Goal: Information Seeking & Learning: Check status

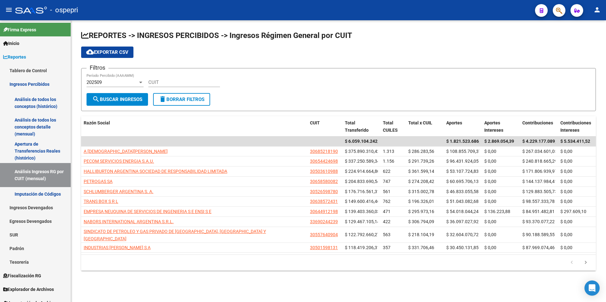
click at [170, 80] on input "CUIT" at bounding box center [184, 83] width 72 height 6
paste input "30-70826152-8"
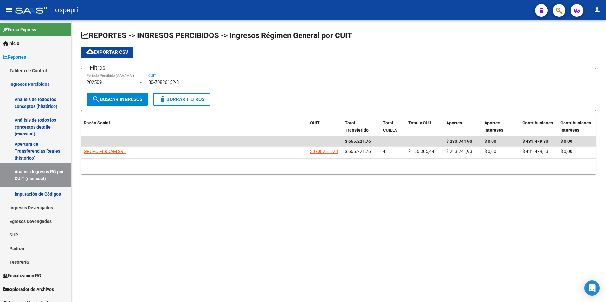
click at [125, 84] on div "202509" at bounding box center [112, 83] width 51 height 6
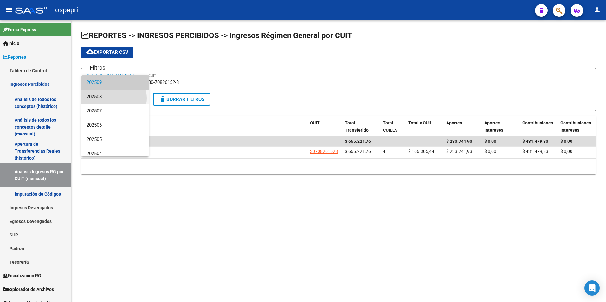
click at [113, 98] on span "202508" at bounding box center [115, 97] width 57 height 14
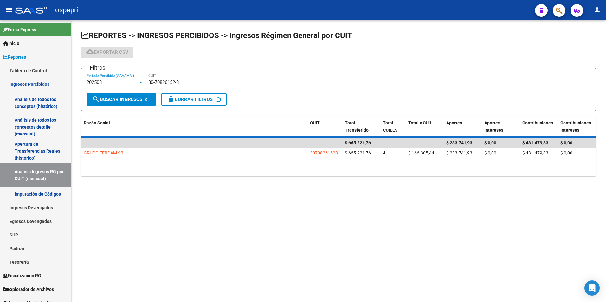
click at [245, 74] on div "Filtros 202508 Período Percibido (AAAAMM) 30-70826152-8 CUIT" at bounding box center [339, 84] width 504 height 20
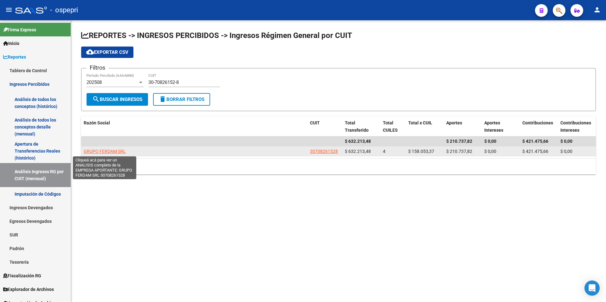
click at [98, 150] on span "GRUPO FERDAM SRL" at bounding box center [105, 151] width 42 height 5
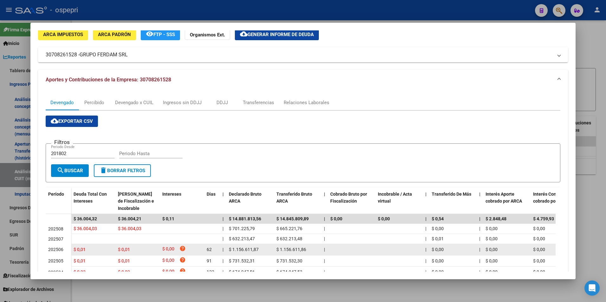
scroll to position [63, 0]
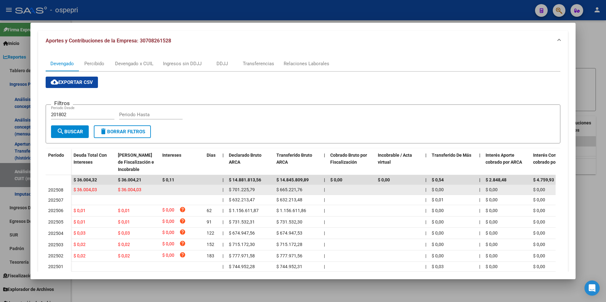
click at [83, 191] on span "$ 36.004,03" at bounding box center [85, 189] width 23 height 5
drag, startPoint x: 83, startPoint y: 191, endPoint x: 117, endPoint y: 191, distance: 33.6
click at [115, 191] on datatable-body-cell "$ 36.004,03" at bounding box center [137, 190] width 44 height 10
click at [132, 190] on span "$ 36.004,03" at bounding box center [129, 189] width 23 height 5
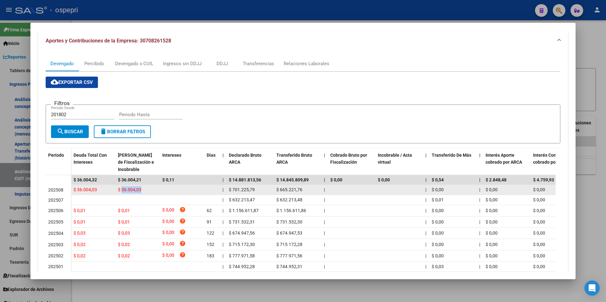
click at [132, 190] on span "$ 36.004,03" at bounding box center [129, 189] width 23 height 5
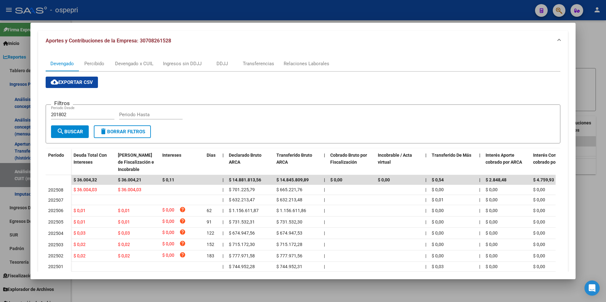
click at [577, 59] on div at bounding box center [303, 151] width 606 height 302
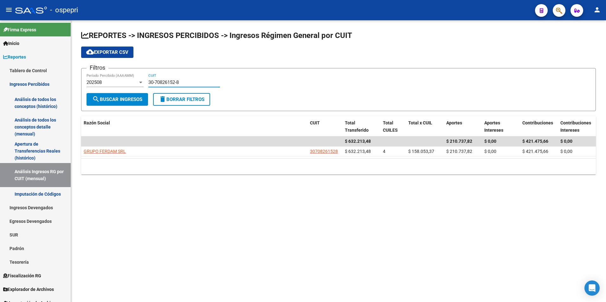
click at [166, 83] on input "30-70826152-8" at bounding box center [184, 83] width 72 height 6
paste input "1451426"
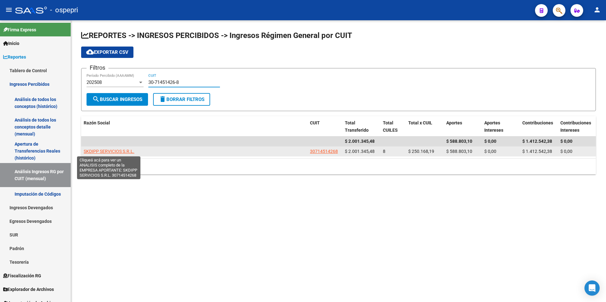
type input "30-71451426-8"
click at [116, 153] on span "SKDIPP SERVICIOS S.R.L." at bounding box center [109, 151] width 51 height 5
type textarea "30714514268"
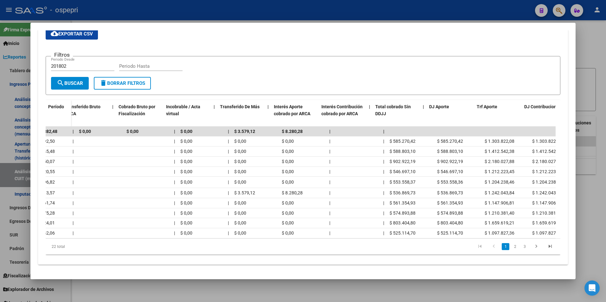
scroll to position [0, 273]
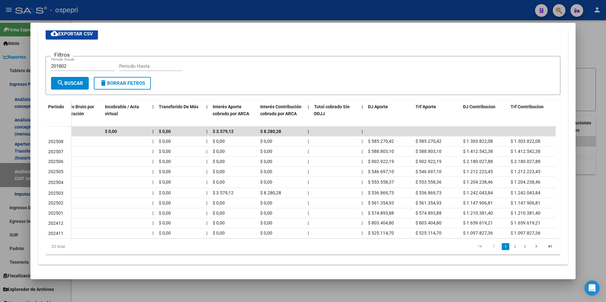
click at [603, 49] on div at bounding box center [303, 151] width 606 height 302
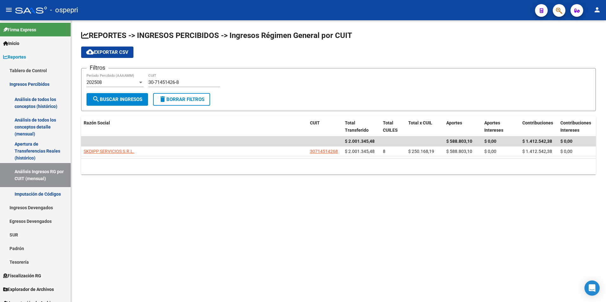
click at [184, 88] on div "30-71451426-8 CUIT" at bounding box center [184, 84] width 72 height 20
click at [185, 80] on input "30-71451426-8" at bounding box center [184, 83] width 72 height 6
paste input "3-71703822-9"
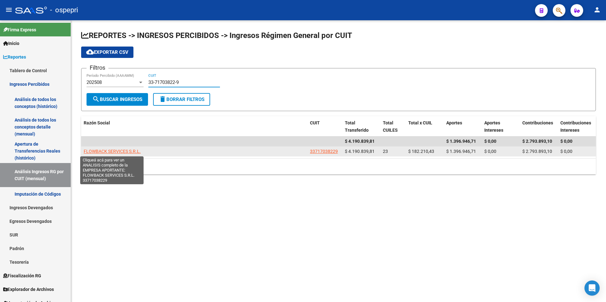
type input "33-71703822-9"
click at [125, 151] on span "FLOWBACK SERVICES S.R.L." at bounding box center [112, 151] width 57 height 5
type textarea "33717038229"
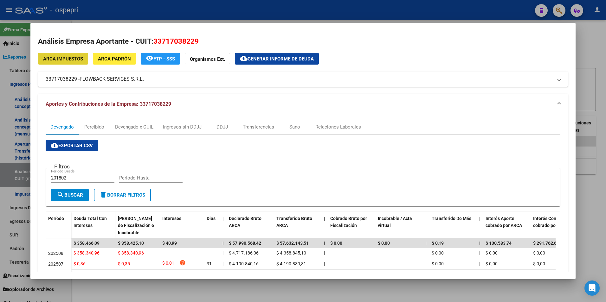
scroll to position [32, 0]
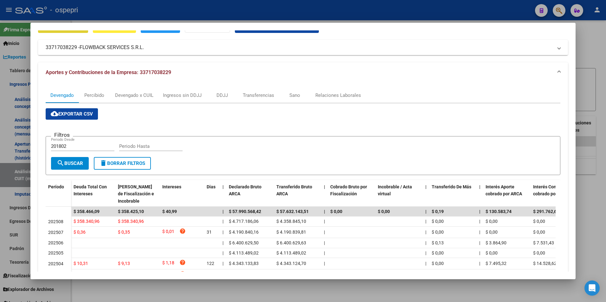
click at [586, 76] on div at bounding box center [303, 151] width 606 height 302
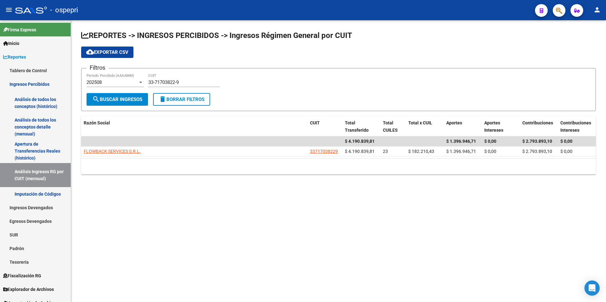
click at [199, 84] on input "33-71703822-9" at bounding box center [184, 83] width 72 height 6
paste input "20-25087034-6"
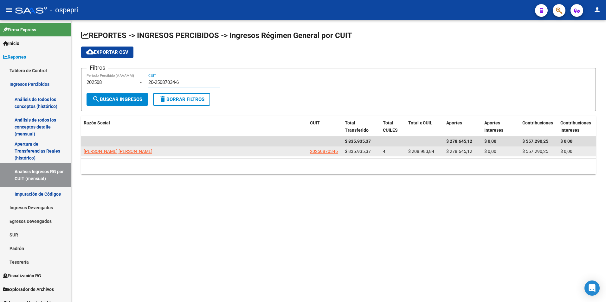
type input "20-25087034-6"
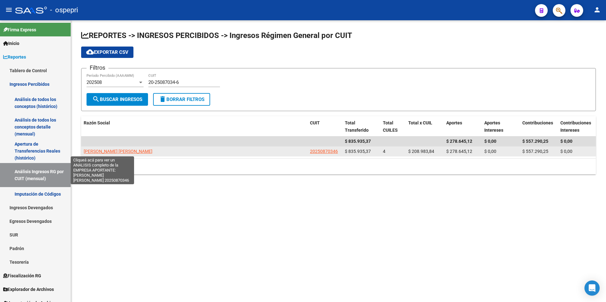
click at [103, 151] on span "[PERSON_NAME] [PERSON_NAME]" at bounding box center [118, 151] width 69 height 5
type textarea "20250870346"
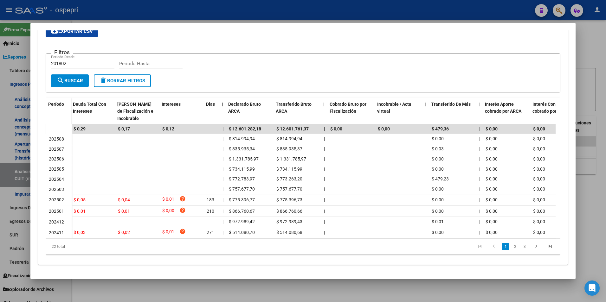
scroll to position [0, 273]
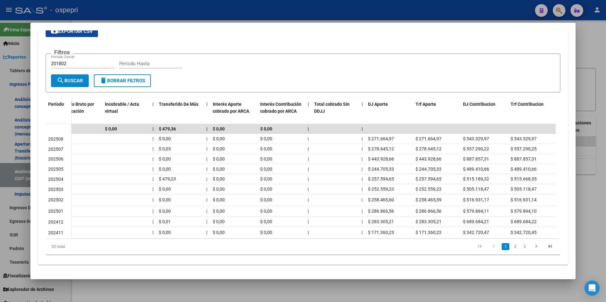
click at [593, 73] on div at bounding box center [303, 151] width 606 height 302
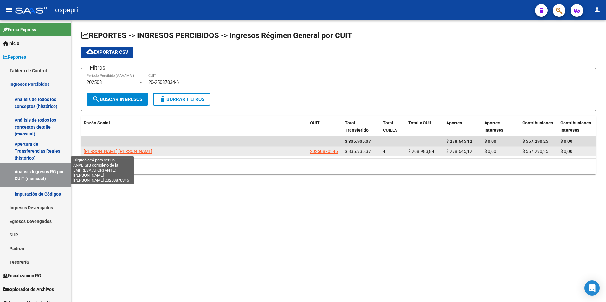
click at [98, 149] on span "[PERSON_NAME] [PERSON_NAME]" at bounding box center [118, 151] width 69 height 5
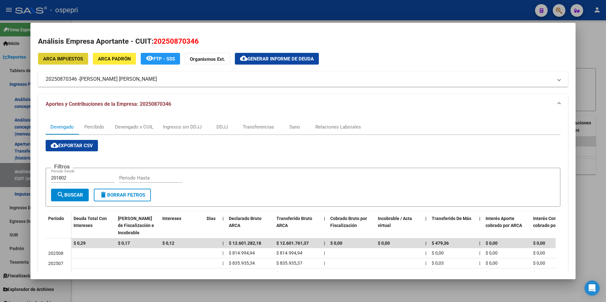
scroll to position [32, 0]
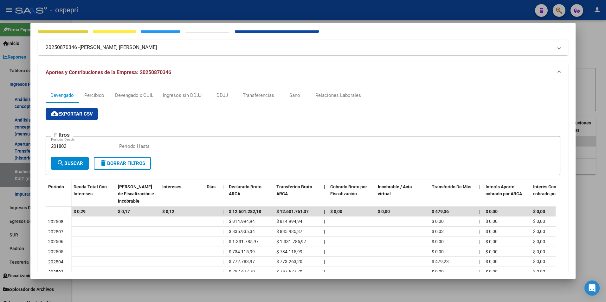
click at [593, 80] on div at bounding box center [303, 151] width 606 height 302
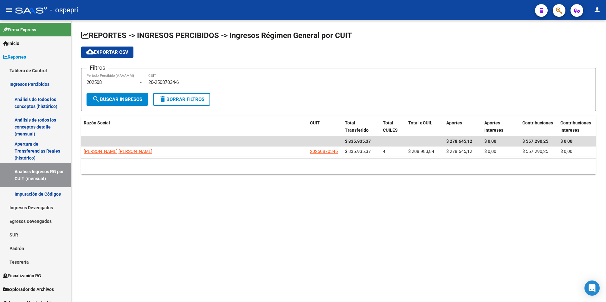
click at [163, 81] on input "20-25087034-6" at bounding box center [184, 83] width 72 height 6
click at [164, 81] on input "20-25087034-6" at bounding box center [184, 83] width 72 height 6
paste input "30-63363360-2"
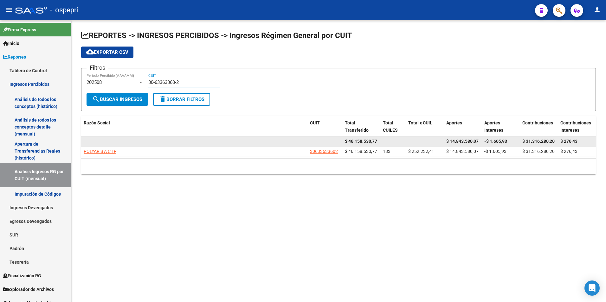
type input "30-63363360-2"
click at [110, 146] on datatable-body-cell at bounding box center [194, 142] width 226 height 10
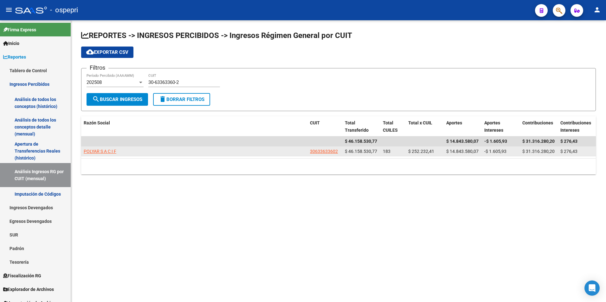
click at [109, 151] on span "POLYAR S A C I F" at bounding box center [100, 151] width 33 height 5
type textarea "30633633602"
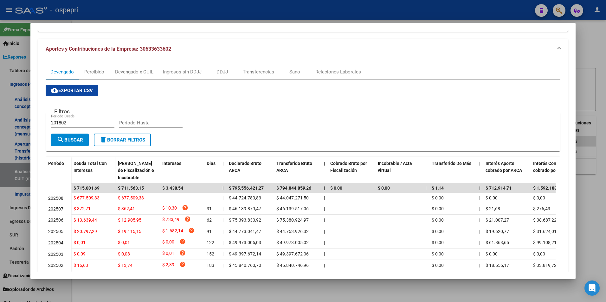
scroll to position [63, 0]
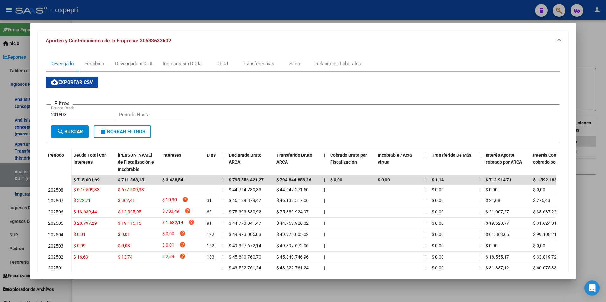
click at [589, 59] on div at bounding box center [303, 151] width 606 height 302
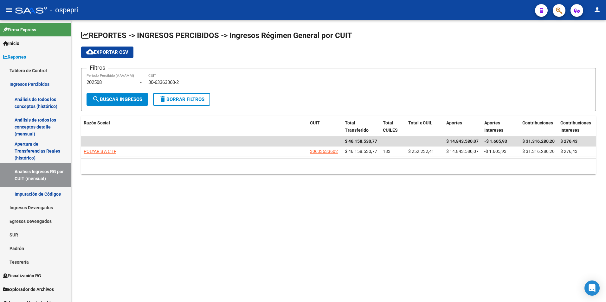
click at [184, 87] on div "30-63363360-2 CUIT" at bounding box center [184, 81] width 72 height 14
click at [184, 84] on input "30-63363360-2" at bounding box center [184, 83] width 72 height 6
paste input "5781904-9"
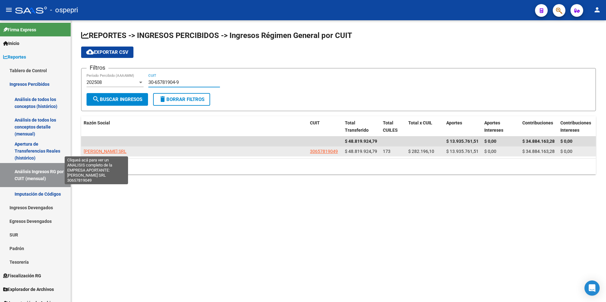
type input "30-65781904-9"
click at [85, 151] on span "[PERSON_NAME] SRL" at bounding box center [105, 151] width 43 height 5
type textarea "30657819049"
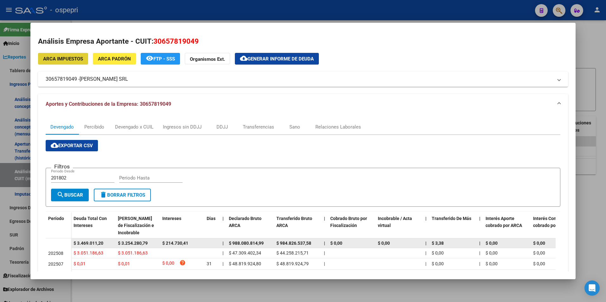
scroll to position [32, 0]
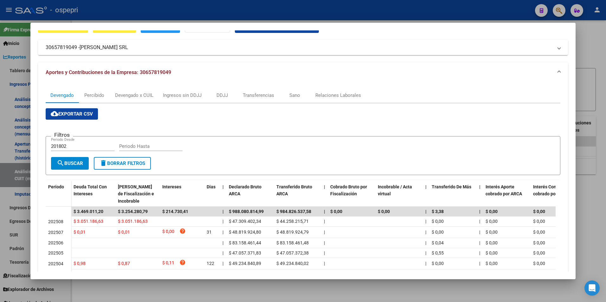
click at [598, 74] on div at bounding box center [303, 151] width 606 height 302
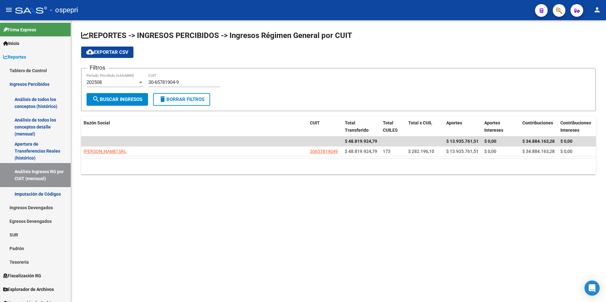
click at [195, 78] on div "30-65781904-9 CUIT" at bounding box center [184, 81] width 72 height 14
click at [194, 79] on div "30-65781904-9 CUIT" at bounding box center [184, 81] width 72 height 14
click at [194, 80] on input "30-65781904-9" at bounding box center [184, 83] width 72 height 6
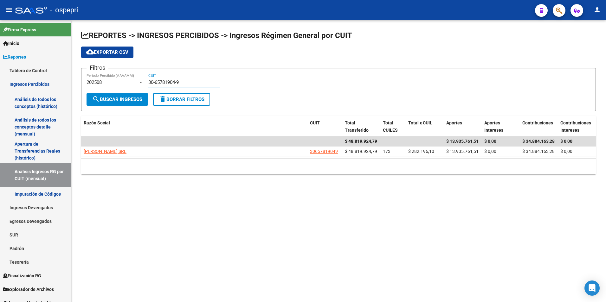
click at [194, 80] on input "30-65781904-9" at bounding box center [184, 83] width 72 height 6
click at [190, 86] on div "30-65781904-9 CUIT" at bounding box center [184, 81] width 72 height 14
paste input "3"
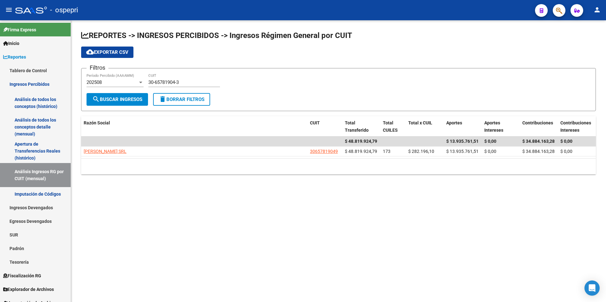
click at [194, 86] on div "30-65781904-3 CUIT" at bounding box center [184, 81] width 72 height 14
click at [188, 80] on input "30-65781904-3" at bounding box center [184, 83] width 72 height 6
paste input "3-71004433-9"
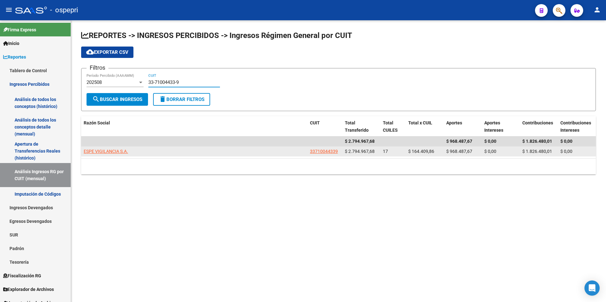
type input "33-71004433-9"
click at [102, 147] on datatable-body-cell "ESPE VIGILANCIA S.A." at bounding box center [194, 152] width 226 height 10
click at [102, 149] on span "ESPE VIGILANCIA S.A." at bounding box center [106, 151] width 44 height 5
type textarea "33710044339"
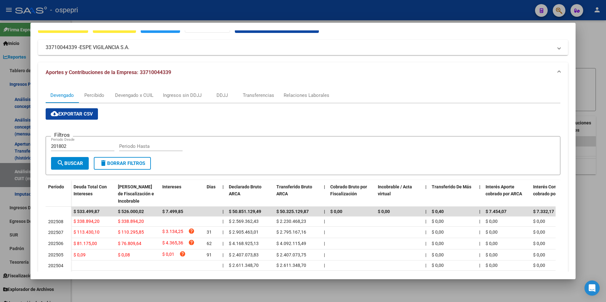
click at [599, 56] on div at bounding box center [303, 151] width 606 height 302
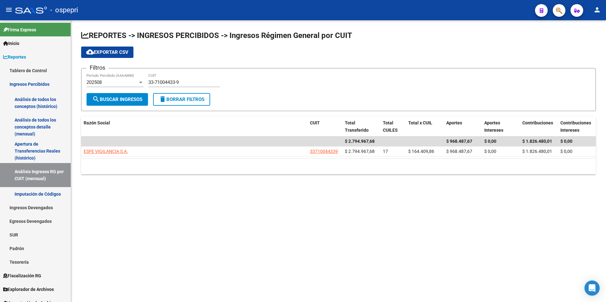
click at [190, 87] on div "33-71004433-9 CUIT" at bounding box center [184, 81] width 72 height 14
click at [189, 82] on input "33-71004433-9" at bounding box center [184, 83] width 72 height 6
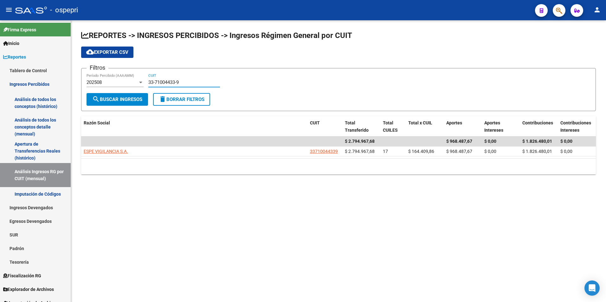
click at [189, 82] on input "33-71004433-9" at bounding box center [184, 83] width 72 height 6
paste input "64824646"
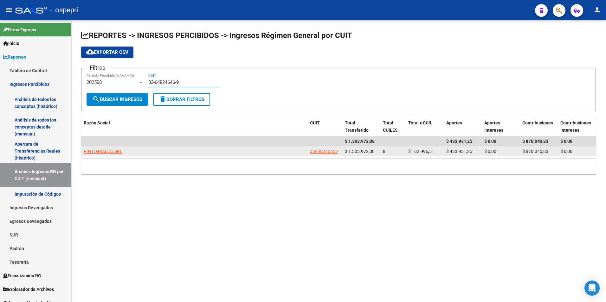
type input "33-64824646-9"
click at [111, 150] on span "PINTEGRALCO SRL" at bounding box center [103, 151] width 39 height 5
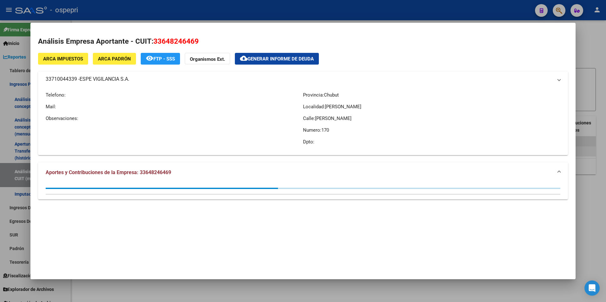
type textarea "33648246469"
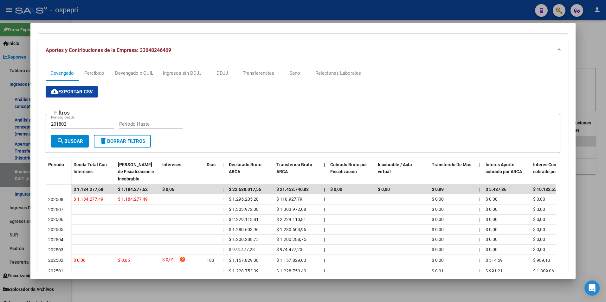
scroll to position [63, 0]
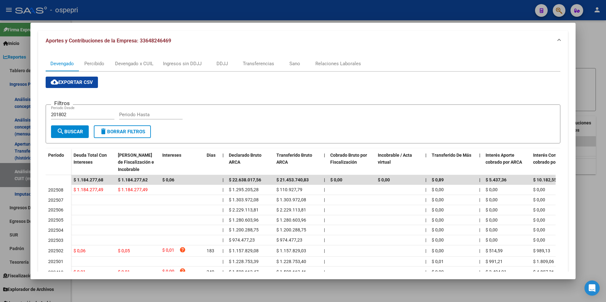
click at [584, 38] on div at bounding box center [303, 151] width 606 height 302
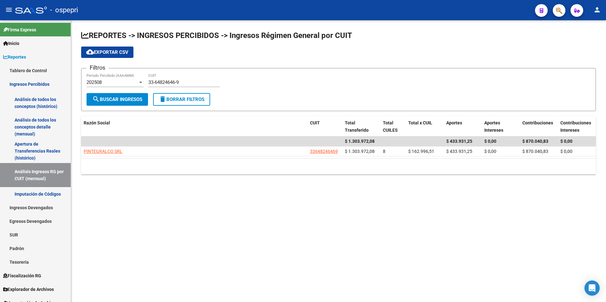
click at [181, 78] on div "33-64824646-9 CUIT" at bounding box center [184, 81] width 72 height 14
click at [180, 78] on div "33-64824646-9 CUIT" at bounding box center [184, 81] width 72 height 14
click at [181, 78] on div "33-64824646-9 CUIT" at bounding box center [184, 81] width 72 height 14
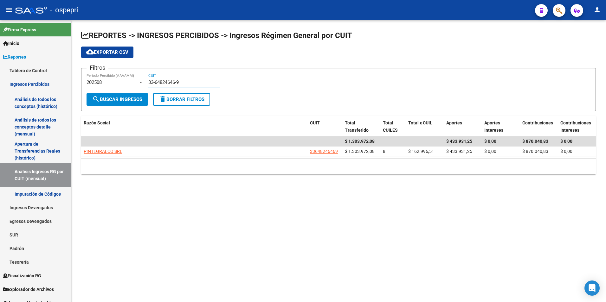
click at [183, 82] on input "33-64824646-9" at bounding box center [184, 83] width 72 height 6
paste input "0-61582884-6"
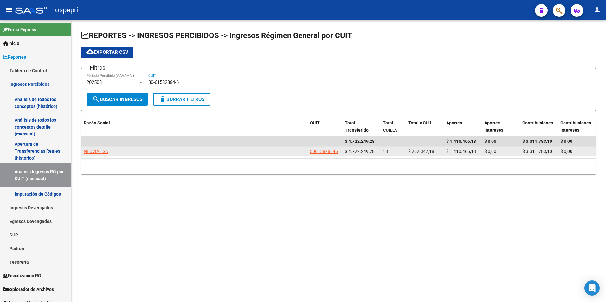
type input "30-61582884-6"
click at [91, 148] on app-link-go-to "NEUVIAL SA" at bounding box center [96, 151] width 24 height 7
click at [91, 151] on span "NEUVIAL SA" at bounding box center [96, 151] width 24 height 5
type textarea "30615828846"
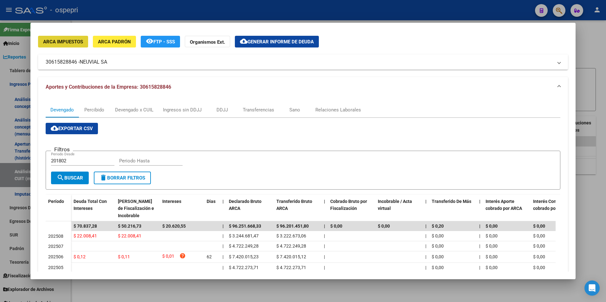
scroll to position [32, 0]
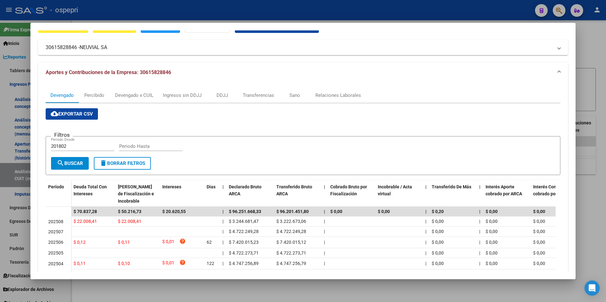
click at [577, 101] on div at bounding box center [303, 151] width 606 height 302
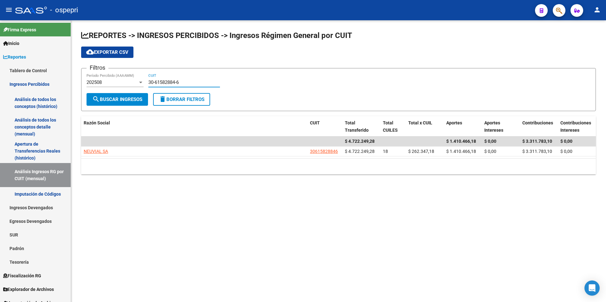
click at [182, 80] on input "30-61582884-6" at bounding box center [184, 83] width 72 height 6
paste input "70864221-1"
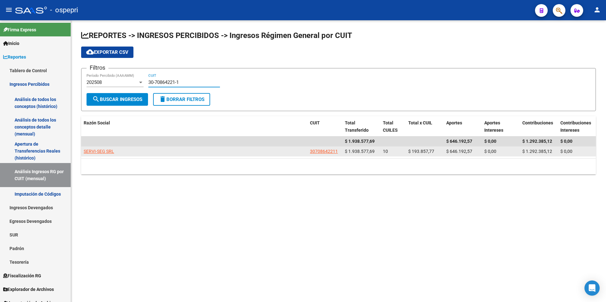
type input "30-70864221-1"
click at [92, 147] on datatable-body-cell "SERVI-SEG SRL" at bounding box center [194, 152] width 226 height 10
click at [93, 149] on span "SERVI-SEG SRL" at bounding box center [99, 151] width 30 height 5
type textarea "30708642211"
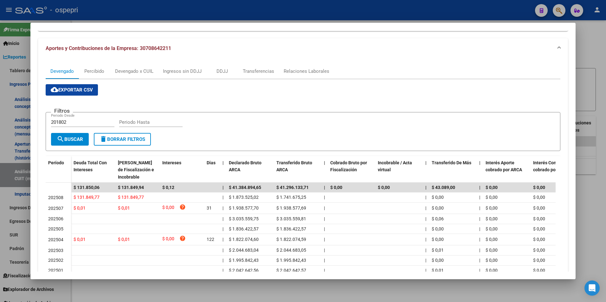
scroll to position [63, 0]
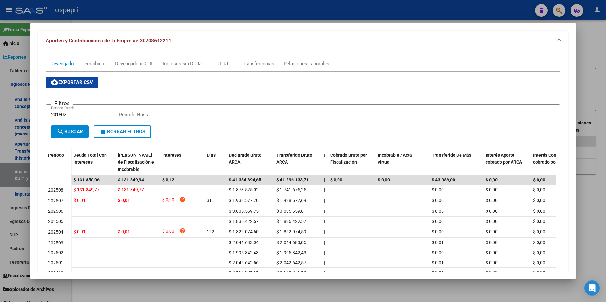
click at [586, 65] on div at bounding box center [303, 151] width 606 height 302
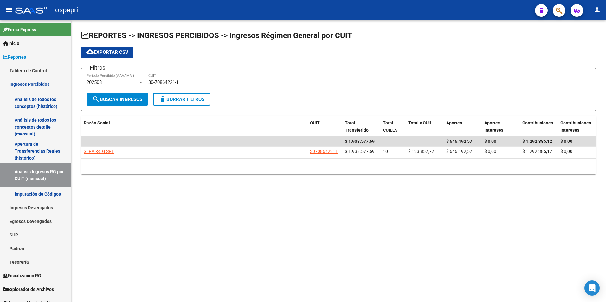
click at [191, 81] on input "30-70864221-1" at bounding box center [184, 83] width 72 height 6
paste input "1121450-6"
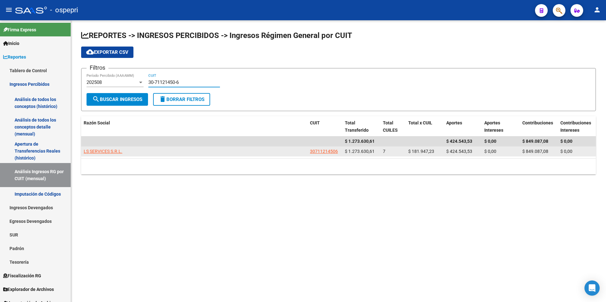
type input "30-71121450-6"
click at [103, 147] on datatable-body-cell "LS SERVICES S.R.L." at bounding box center [194, 152] width 226 height 10
click at [103, 150] on span "LS SERVICES S.R.L." at bounding box center [103, 151] width 39 height 5
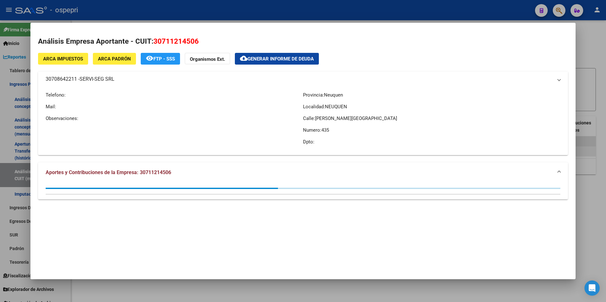
type textarea "30711214506"
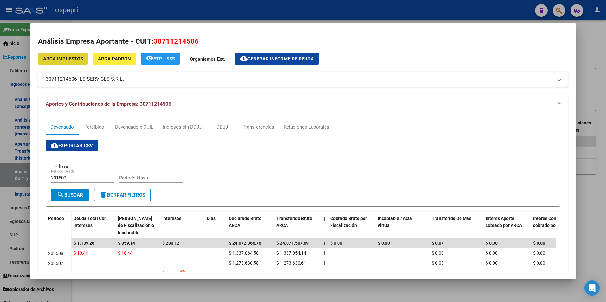
scroll to position [32, 0]
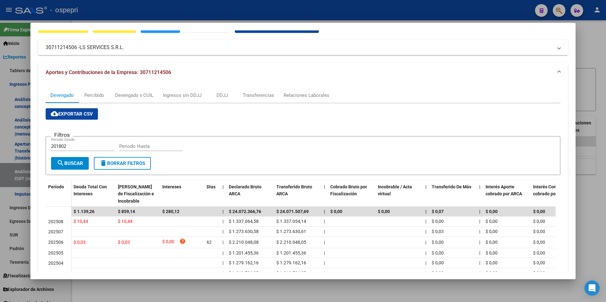
click at [579, 80] on div at bounding box center [303, 151] width 606 height 302
